Goal: Task Accomplishment & Management: Use online tool/utility

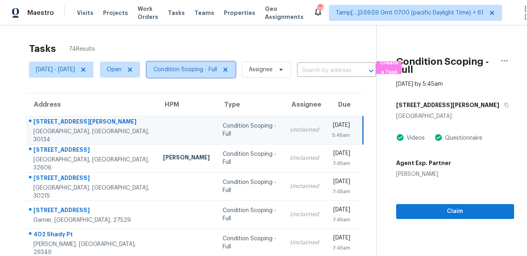
click at [210, 76] on span "Condition Scoping - Full" at bounding box center [190, 70] width 89 height 16
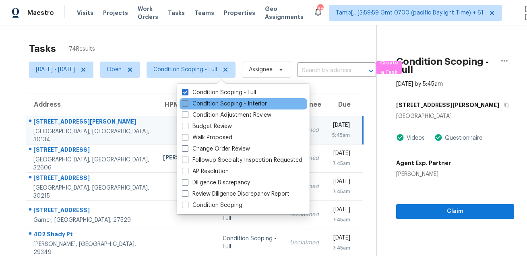
click at [208, 105] on label "Condition Scoping - Interior" at bounding box center [224, 104] width 85 height 8
click at [187, 105] on input "Condition Scoping - Interior" at bounding box center [184, 102] width 5 height 5
checkbox input "true"
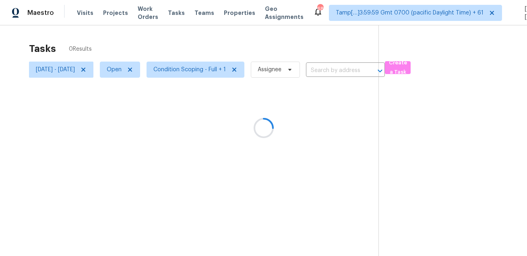
click at [185, 51] on div at bounding box center [263, 128] width 527 height 256
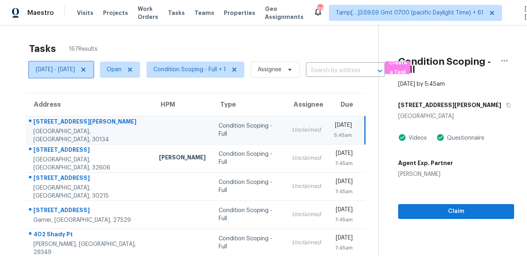
click at [75, 70] on span "Wed, Aug 13 - Wed, Aug 13" at bounding box center [55, 70] width 39 height 8
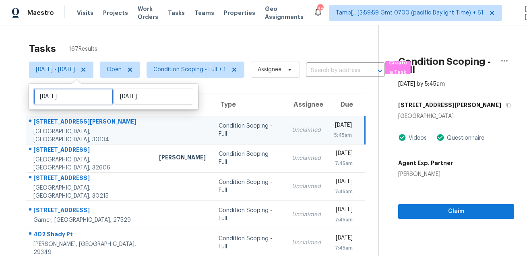
select select "7"
select select "2025"
select select "8"
select select "2025"
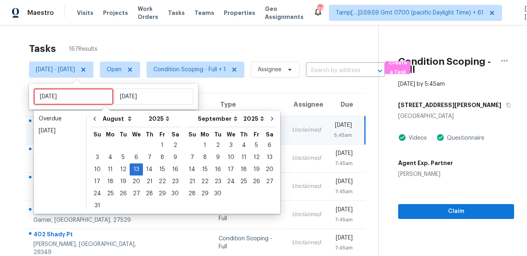
click at [78, 96] on input "Wed, Aug 13" at bounding box center [73, 97] width 79 height 16
type input "Tue, Aug 05"
type input "Tue, Aug 12"
type input "Wed, Aug 13"
click at [122, 171] on div "12" at bounding box center [123, 169] width 13 height 11
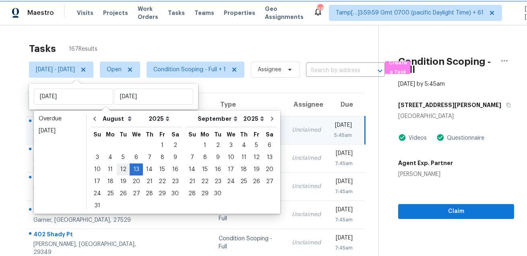
type input "Tue, Aug 12"
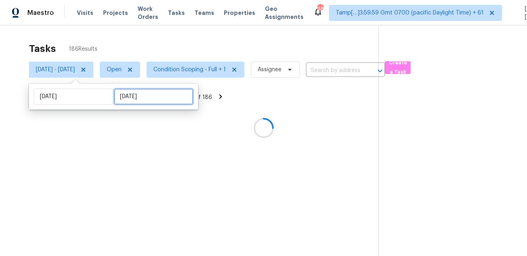
click at [123, 97] on input "Wed, Aug 13" at bounding box center [153, 97] width 79 height 16
select select "7"
select select "2025"
select select "8"
select select "2025"
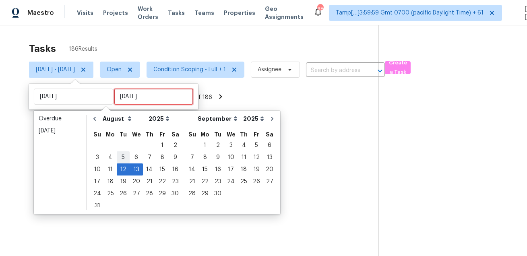
type input "Tue, Aug 05"
type input "Tue, Aug 12"
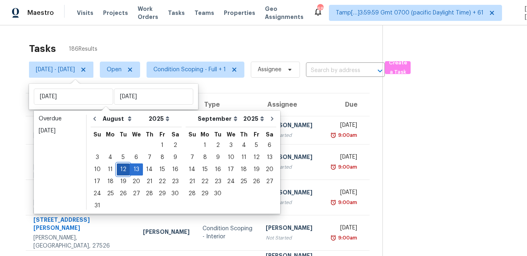
click at [119, 170] on div "12" at bounding box center [123, 169] width 13 height 11
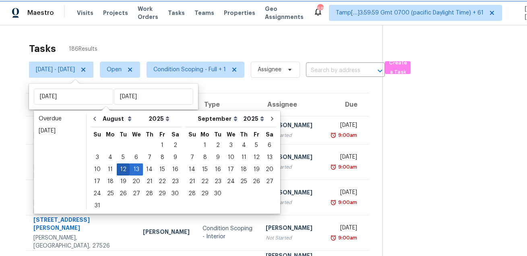
type input "Tue, Aug 12"
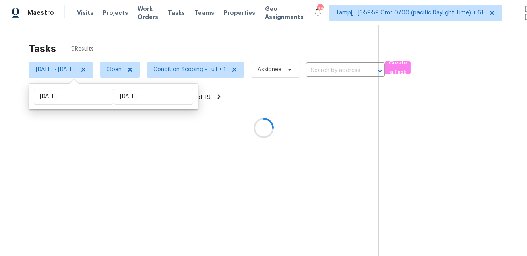
click at [131, 50] on div at bounding box center [263, 128] width 527 height 256
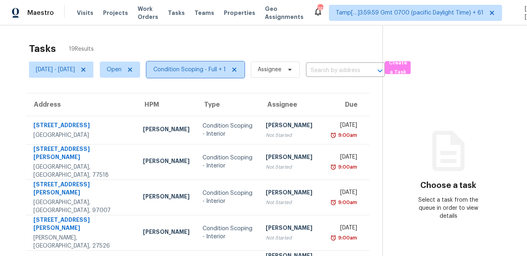
click at [225, 70] on span "Condition Scoping - Full + 1" at bounding box center [189, 70] width 72 height 8
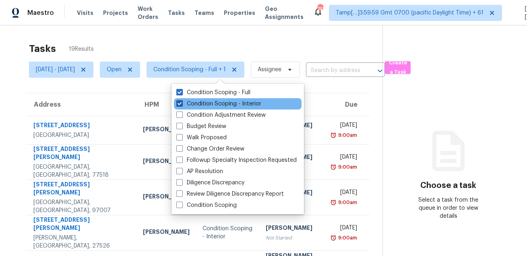
click at [219, 105] on label "Condition Scoping - Interior" at bounding box center [218, 104] width 85 height 8
click at [181, 105] on input "Condition Scoping - Interior" at bounding box center [178, 102] width 5 height 5
checkbox input "false"
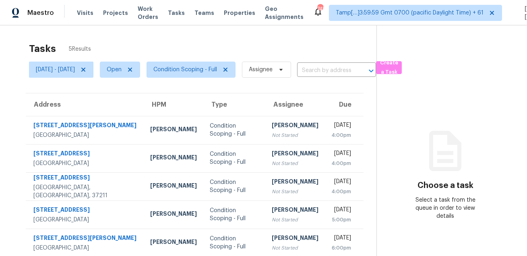
click at [219, 51] on div "Tasks 5 Results" at bounding box center [202, 48] width 347 height 21
click at [299, 51] on div "Tasks 5 Results" at bounding box center [202, 48] width 347 height 21
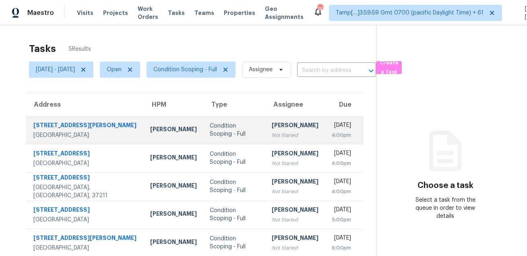
scroll to position [25, 0]
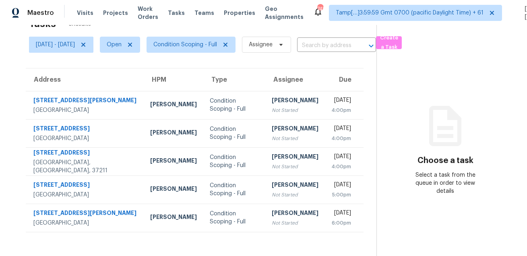
click at [435, 101] on section "Choose a task Select a task from the queue in order to view details" at bounding box center [445, 128] width 138 height 256
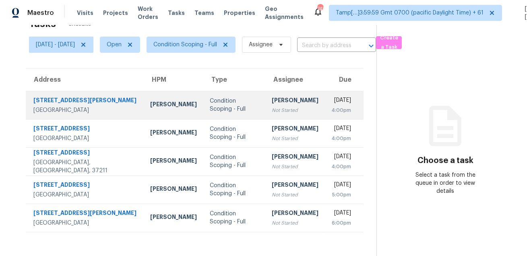
scroll to position [0, 0]
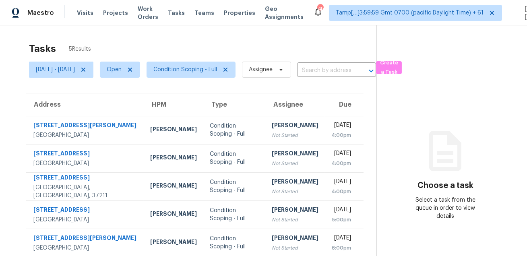
click at [295, 43] on div "Tasks 5 Results" at bounding box center [202, 48] width 347 height 21
click at [213, 63] on span "Condition Scoping - Full" at bounding box center [190, 70] width 89 height 16
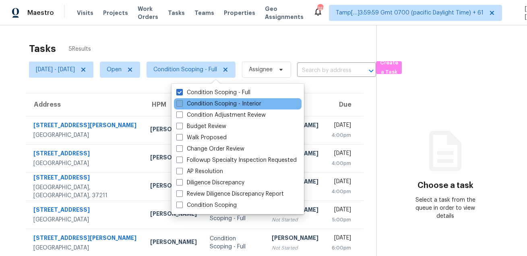
click at [207, 103] on label "Condition Scoping - Interior" at bounding box center [218, 104] width 85 height 8
click at [181, 103] on input "Condition Scoping - Interior" at bounding box center [178, 102] width 5 height 5
checkbox input "true"
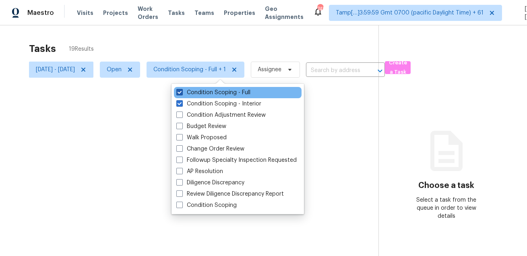
click at [213, 96] on label "Condition Scoping - Full" at bounding box center [213, 93] width 74 height 8
click at [181, 94] on input "Condition Scoping - Full" at bounding box center [178, 91] width 5 height 5
checkbox input "false"
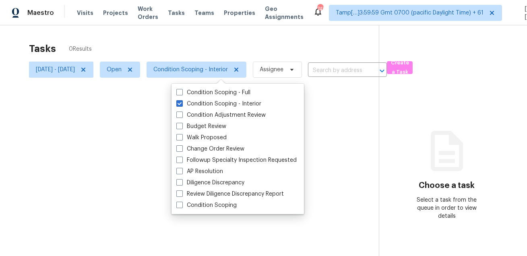
click at [230, 64] on div at bounding box center [263, 128] width 527 height 256
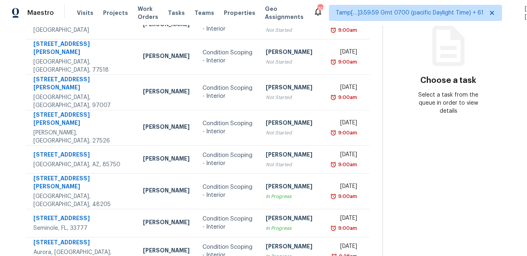
scroll to position [163, 0]
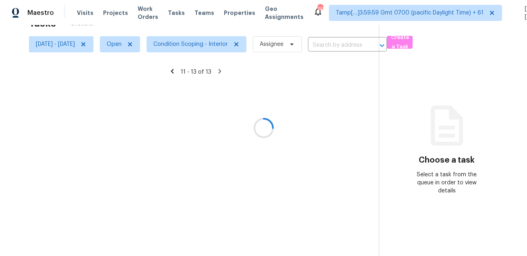
scroll to position [25, 0]
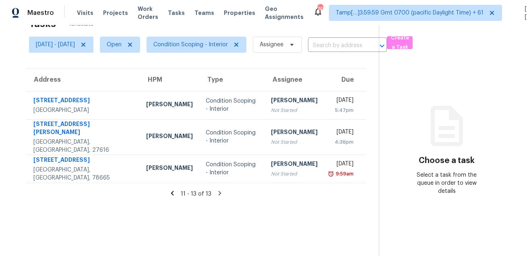
click at [176, 193] on icon at bounding box center [172, 193] width 7 height 7
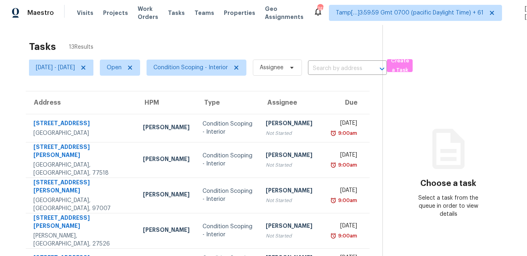
scroll to position [0, 0]
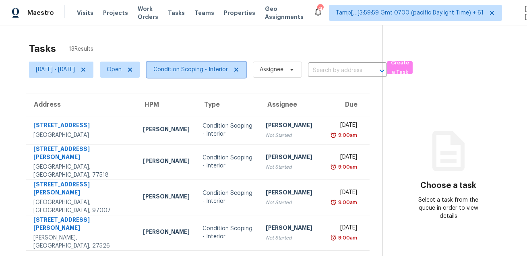
click at [223, 75] on span "Condition Scoping - Interior" at bounding box center [196, 70] width 100 height 16
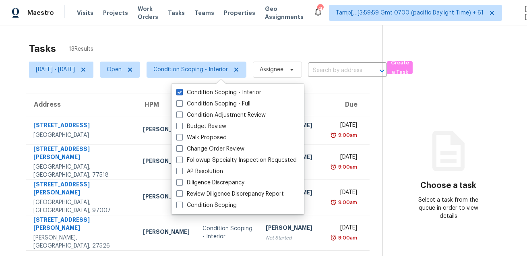
click at [248, 33] on div "Tasks 13 Results [DATE] - [DATE] Open Condition Scoping - Interior Assignee ​ C…" at bounding box center [263, 236] width 527 height 423
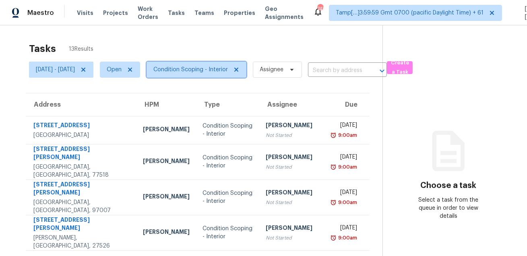
click at [224, 69] on span "Condition Scoping - Interior" at bounding box center [190, 70] width 74 height 8
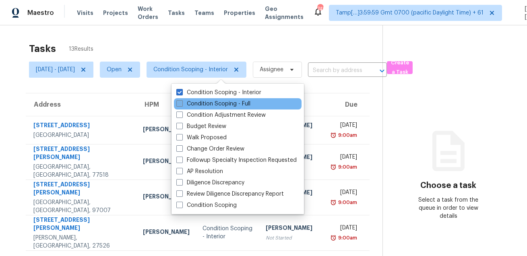
click at [216, 103] on label "Condition Scoping - Full" at bounding box center [213, 104] width 74 height 8
click at [181, 103] on input "Condition Scoping - Full" at bounding box center [178, 102] width 5 height 5
checkbox input "true"
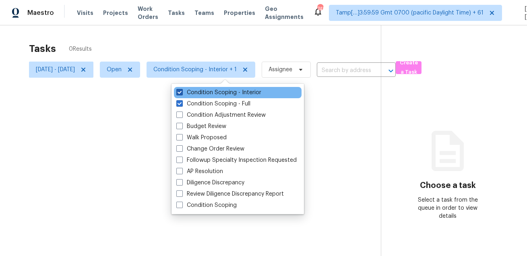
click at [222, 91] on label "Condition Scoping - Interior" at bounding box center [218, 93] width 85 height 8
click at [181, 91] on input "Condition Scoping - Interior" at bounding box center [178, 91] width 5 height 5
checkbox input "false"
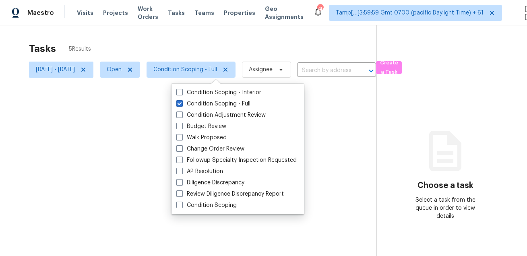
click at [243, 43] on div at bounding box center [263, 128] width 527 height 256
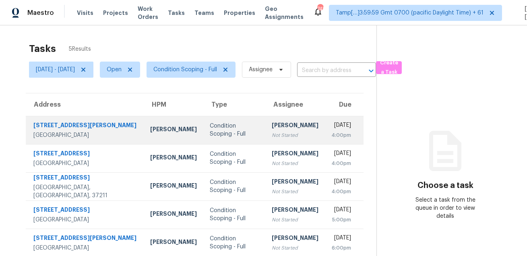
scroll to position [25, 0]
